Goal: Information Seeking & Learning: Compare options

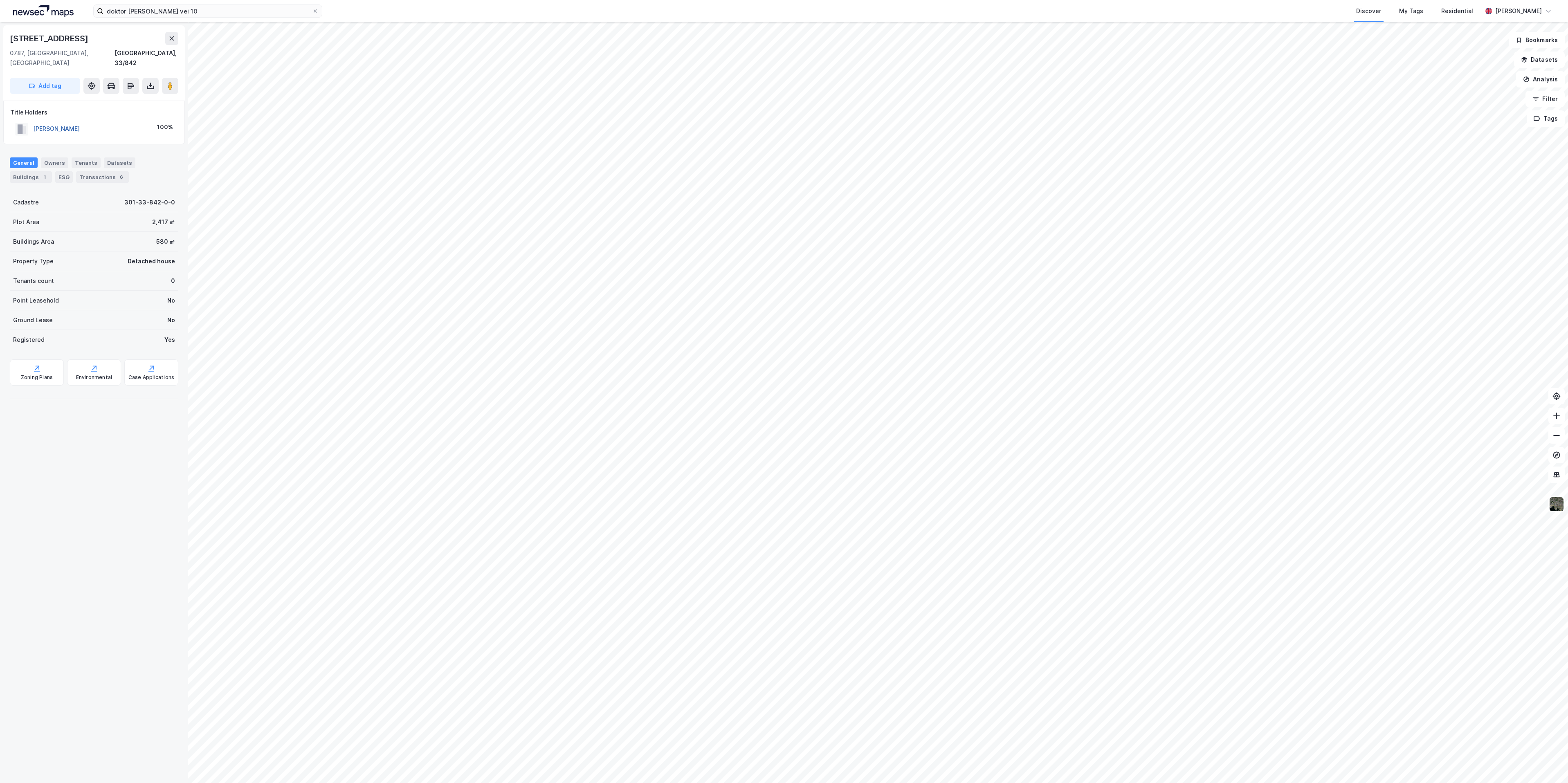
click at [0, 0] on button "[PERSON_NAME]" at bounding box center [0, 0] width 0 height 0
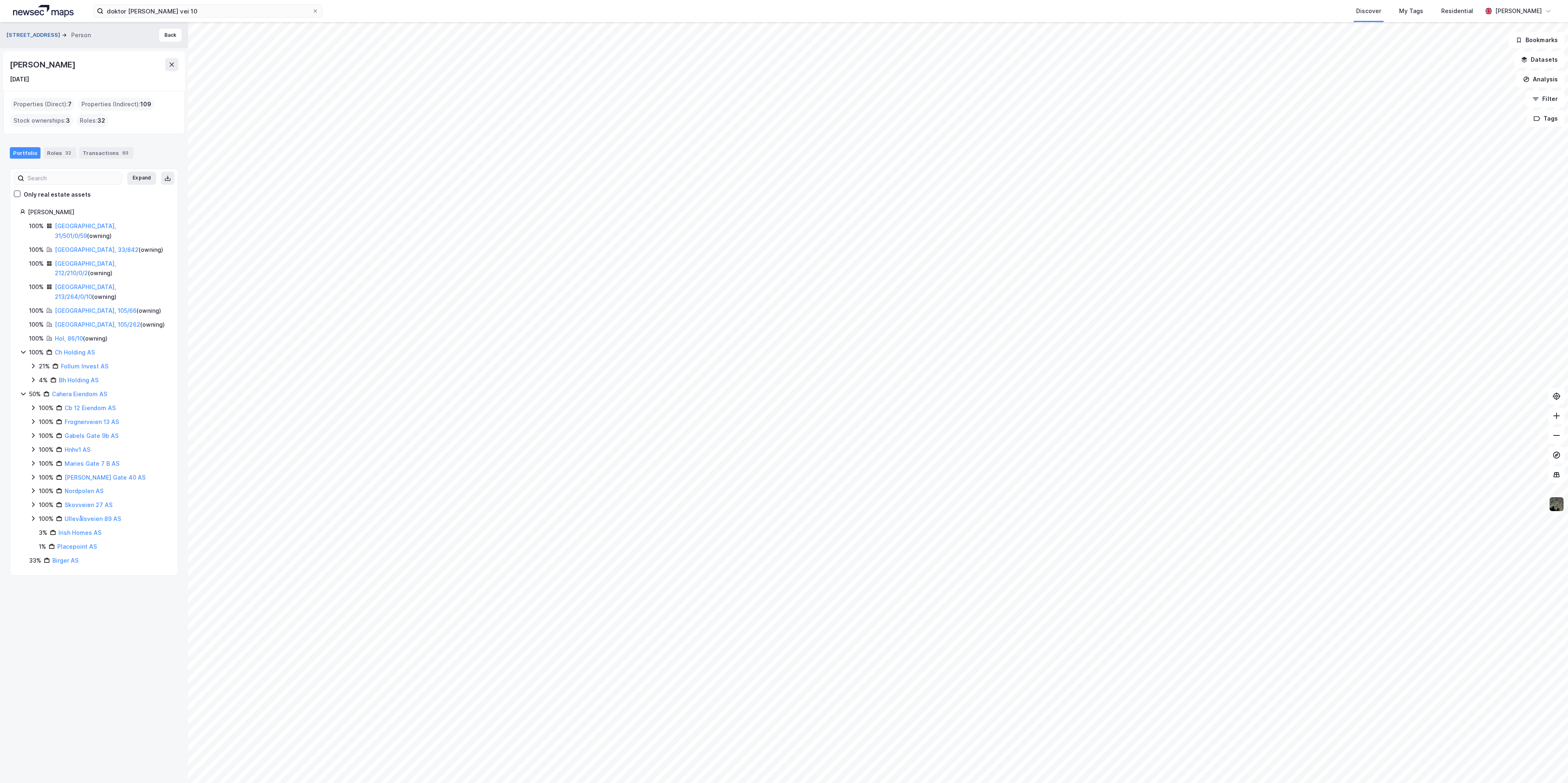
click at [33, 32] on button "[STREET_ADDRESS]" at bounding box center [34, 35] width 55 height 8
